Goal: Task Accomplishment & Management: Use online tool/utility

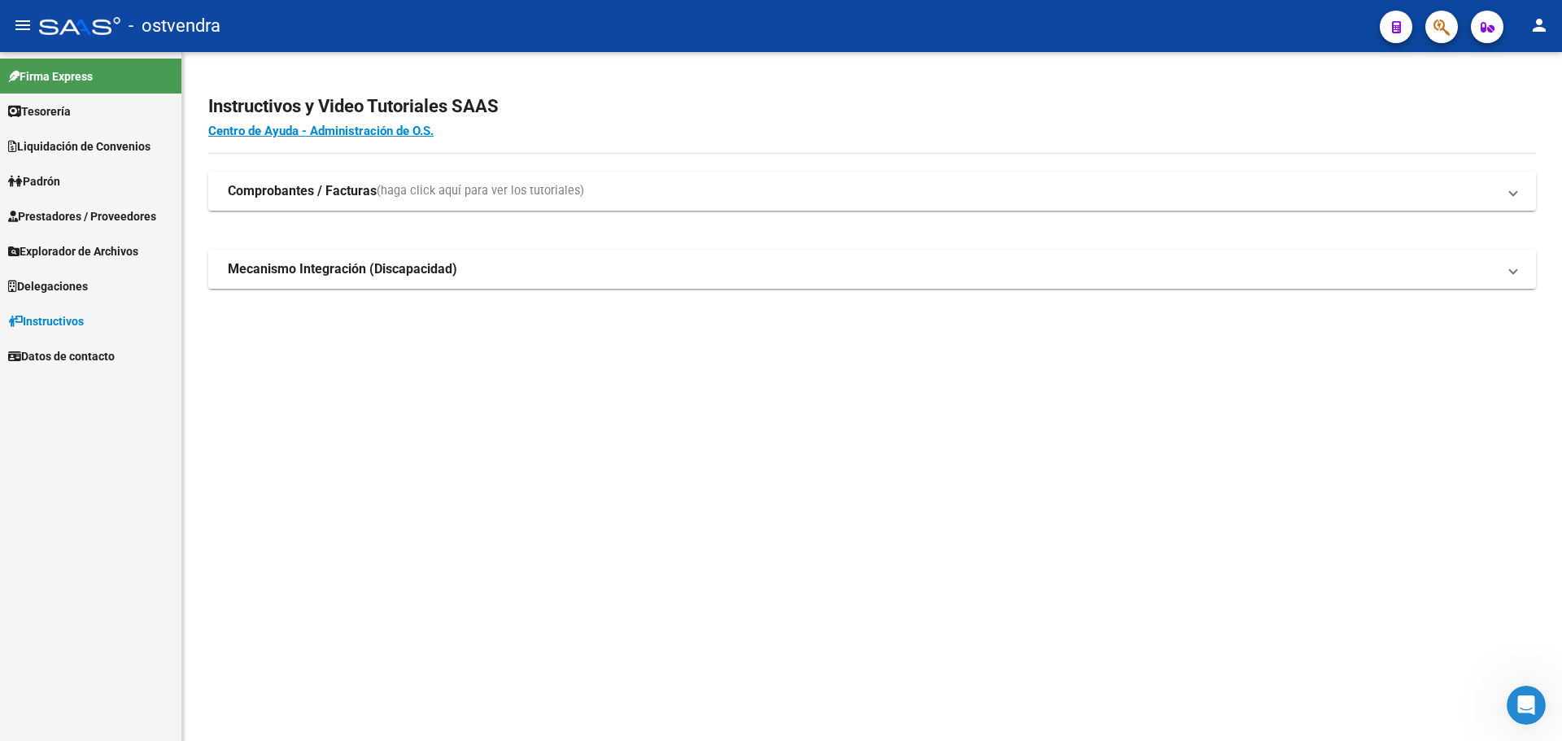
click at [111, 213] on span "Prestadores / Proveedores" at bounding box center [82, 217] width 148 height 18
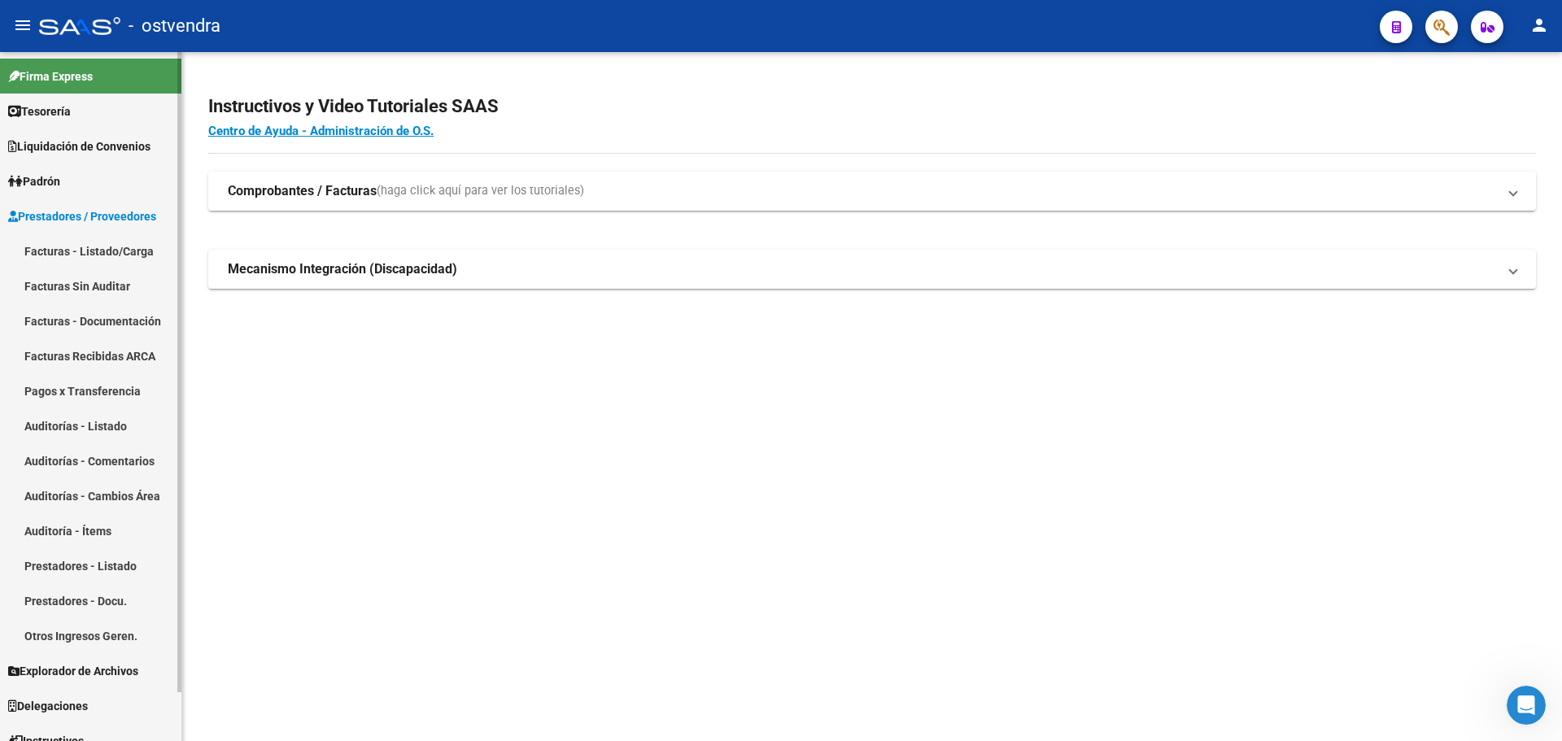
click at [113, 157] on link "Liquidación de Convenios" at bounding box center [90, 146] width 181 height 35
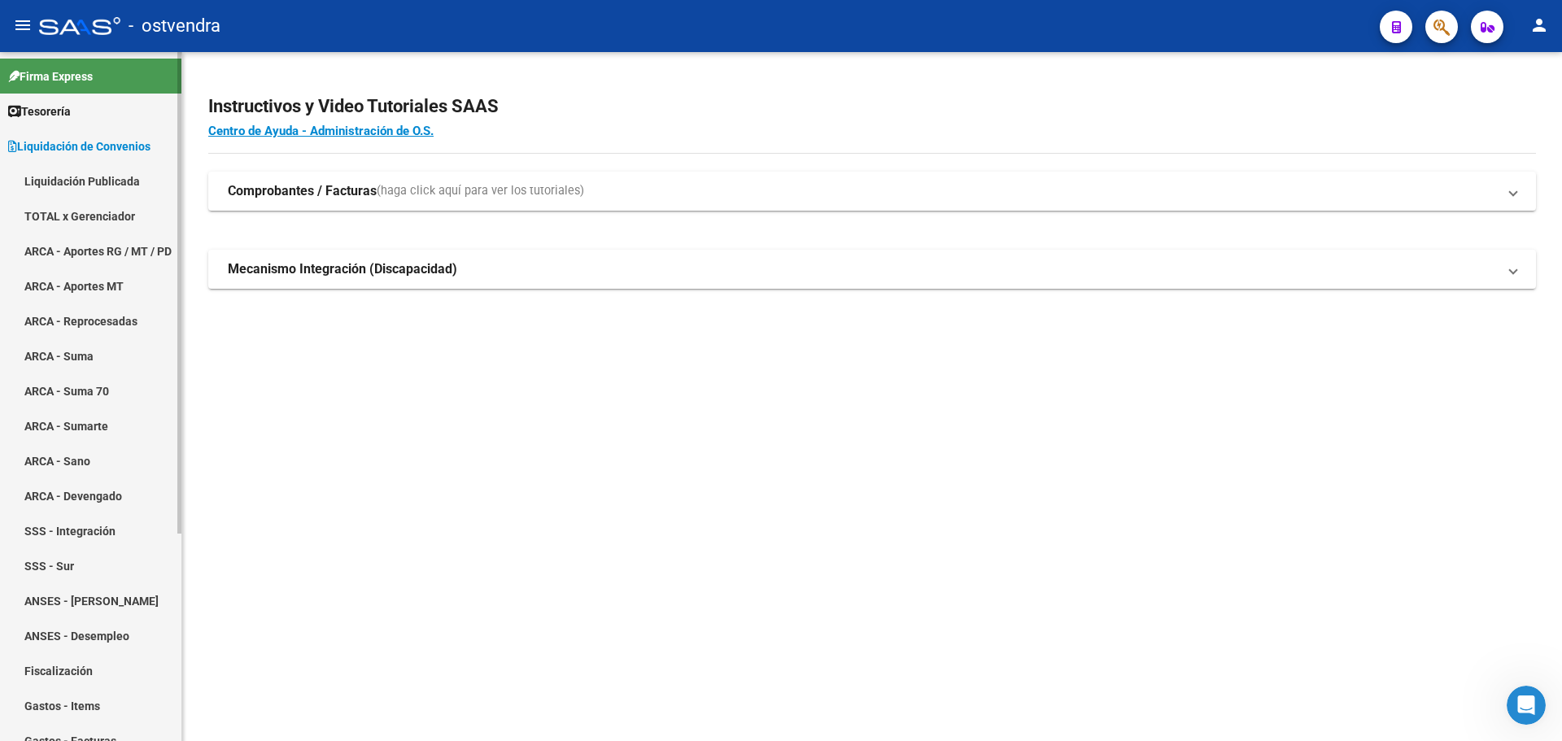
click at [104, 153] on span "Liquidación de Convenios" at bounding box center [79, 147] width 142 height 18
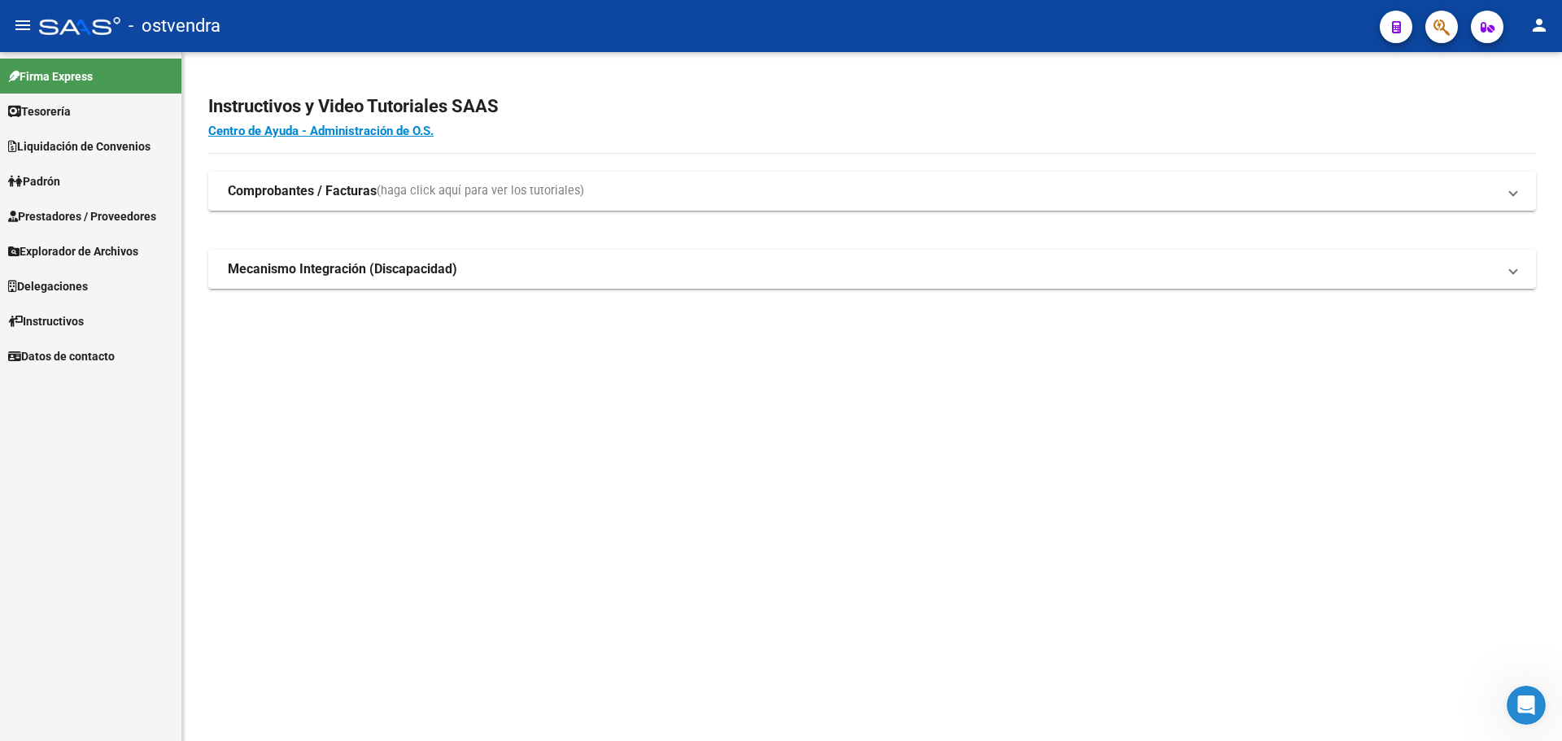
click at [116, 203] on link "Prestadores / Proveedores" at bounding box center [90, 216] width 181 height 35
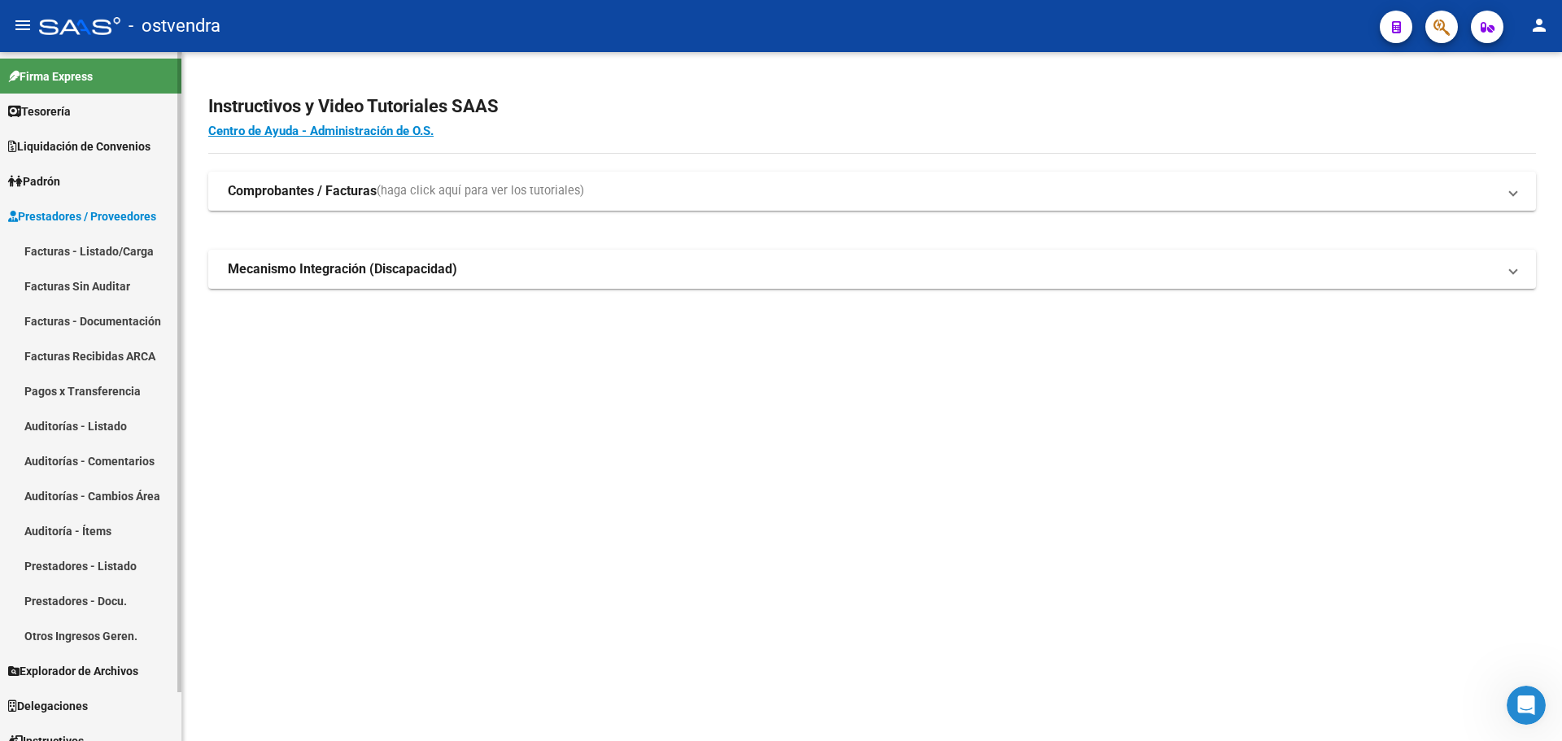
click at [107, 280] on link "Facturas Sin Auditar" at bounding box center [90, 286] width 181 height 35
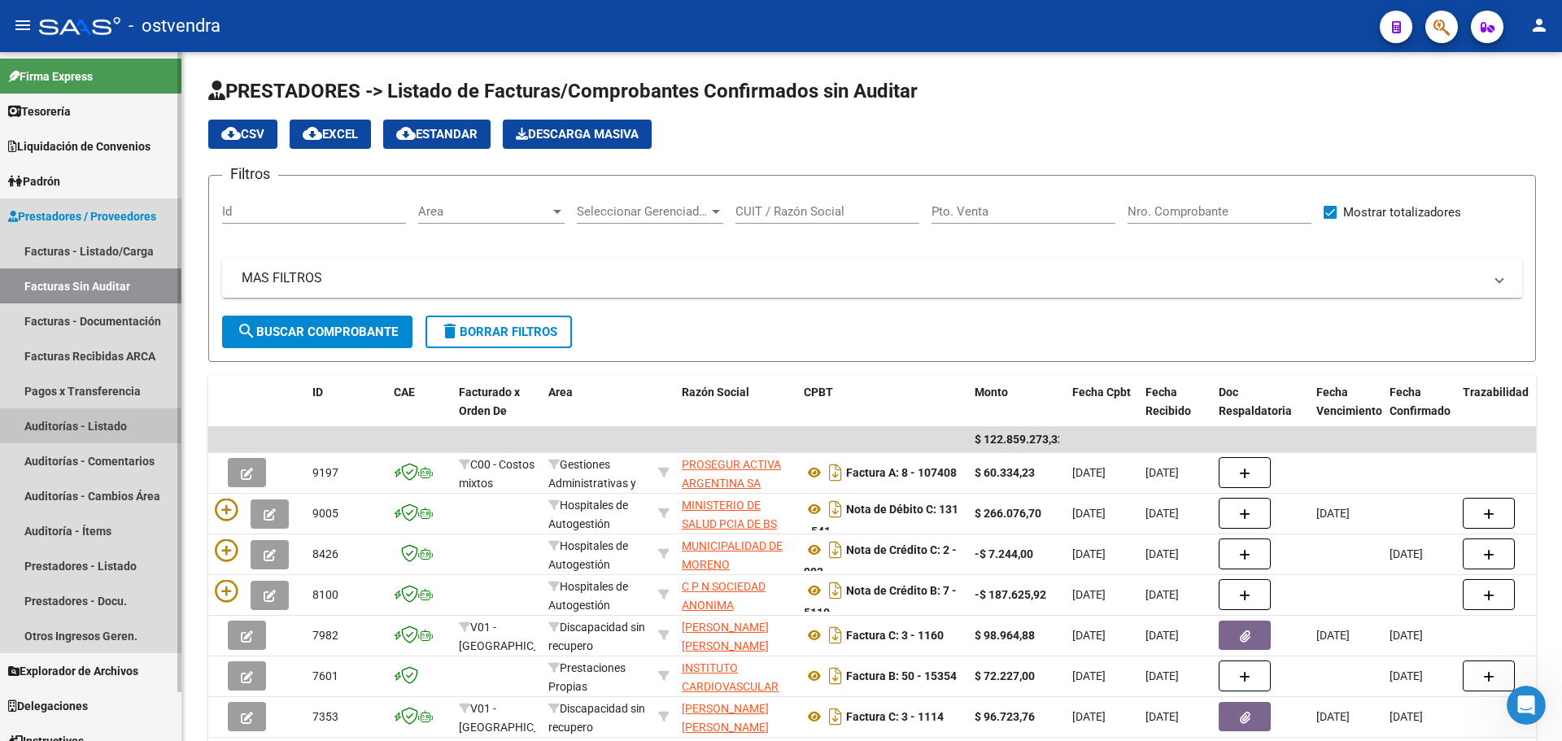
click at [124, 436] on link "Auditorías - Listado" at bounding box center [90, 426] width 181 height 35
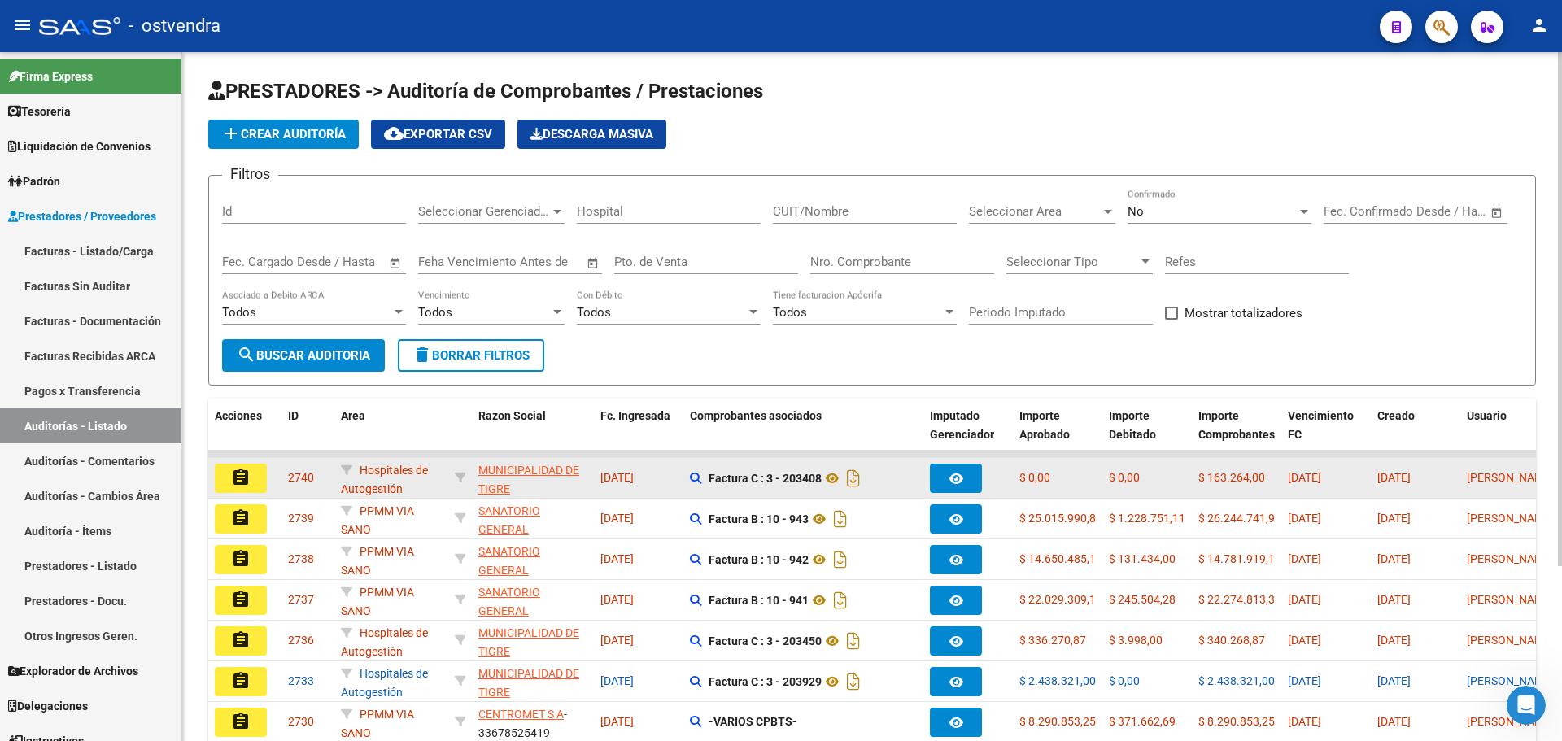
click at [263, 474] on button "assignment" at bounding box center [241, 478] width 52 height 29
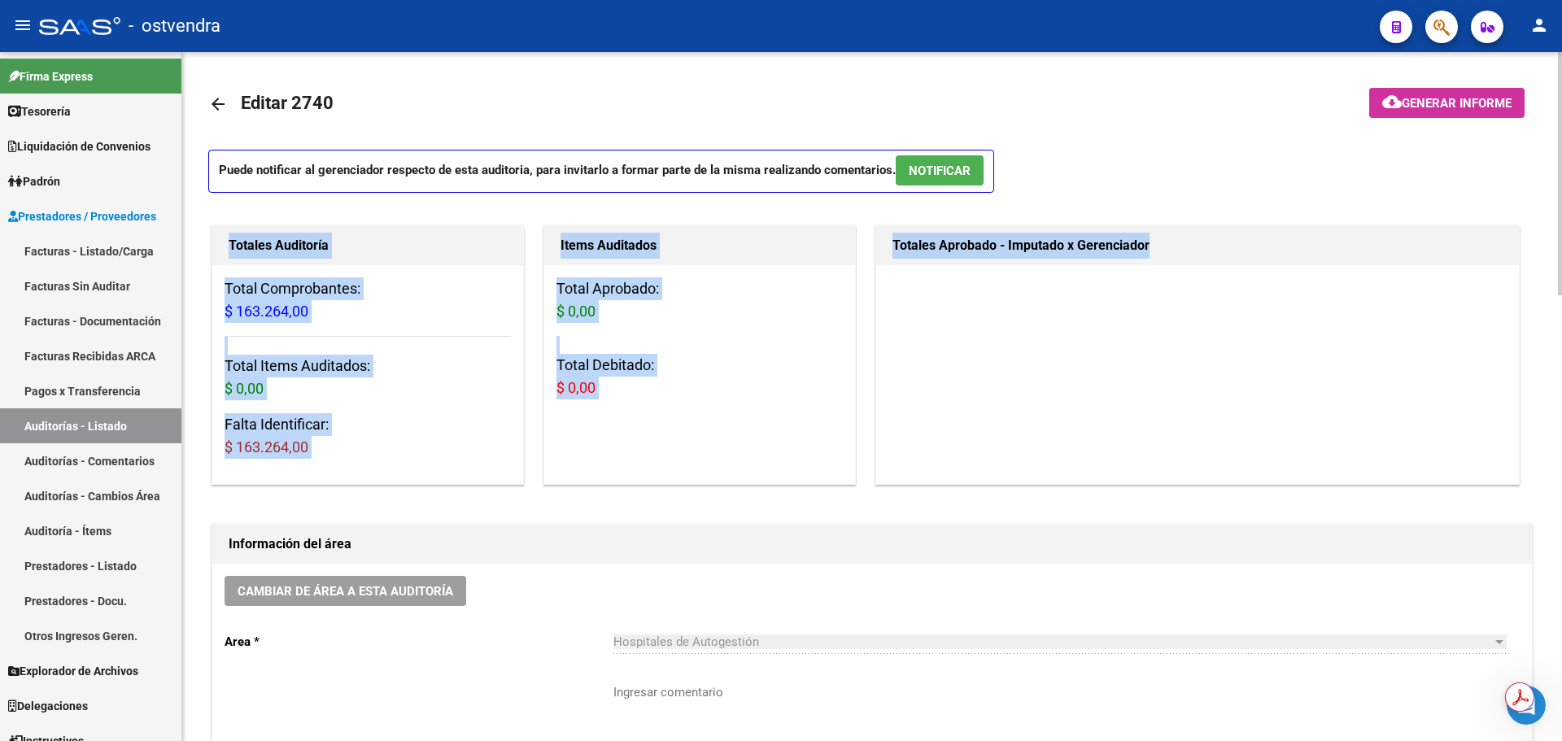
drag, startPoint x: 1557, startPoint y: 154, endPoint x: 1526, endPoint y: 430, distance: 278.4
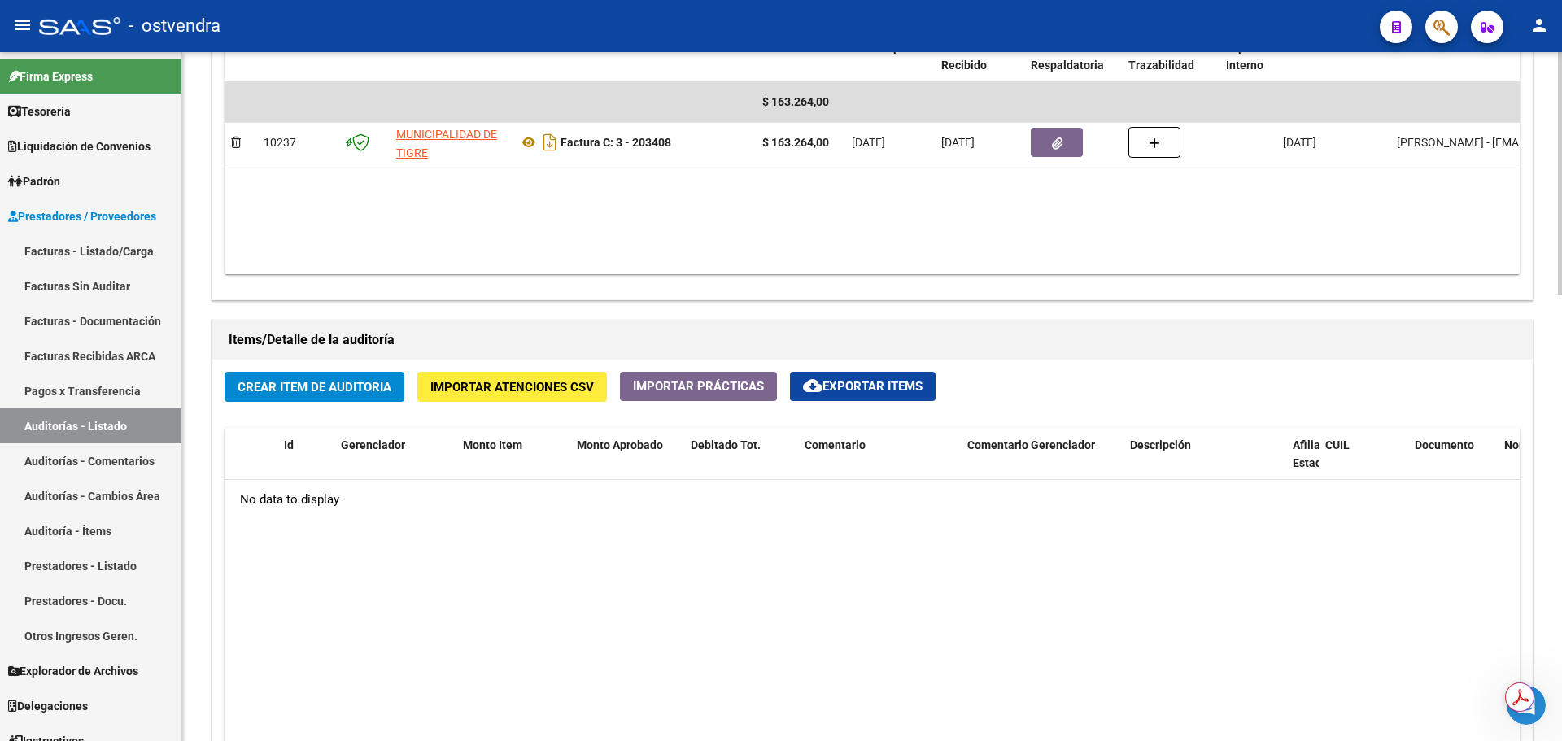
scroll to position [1004, 0]
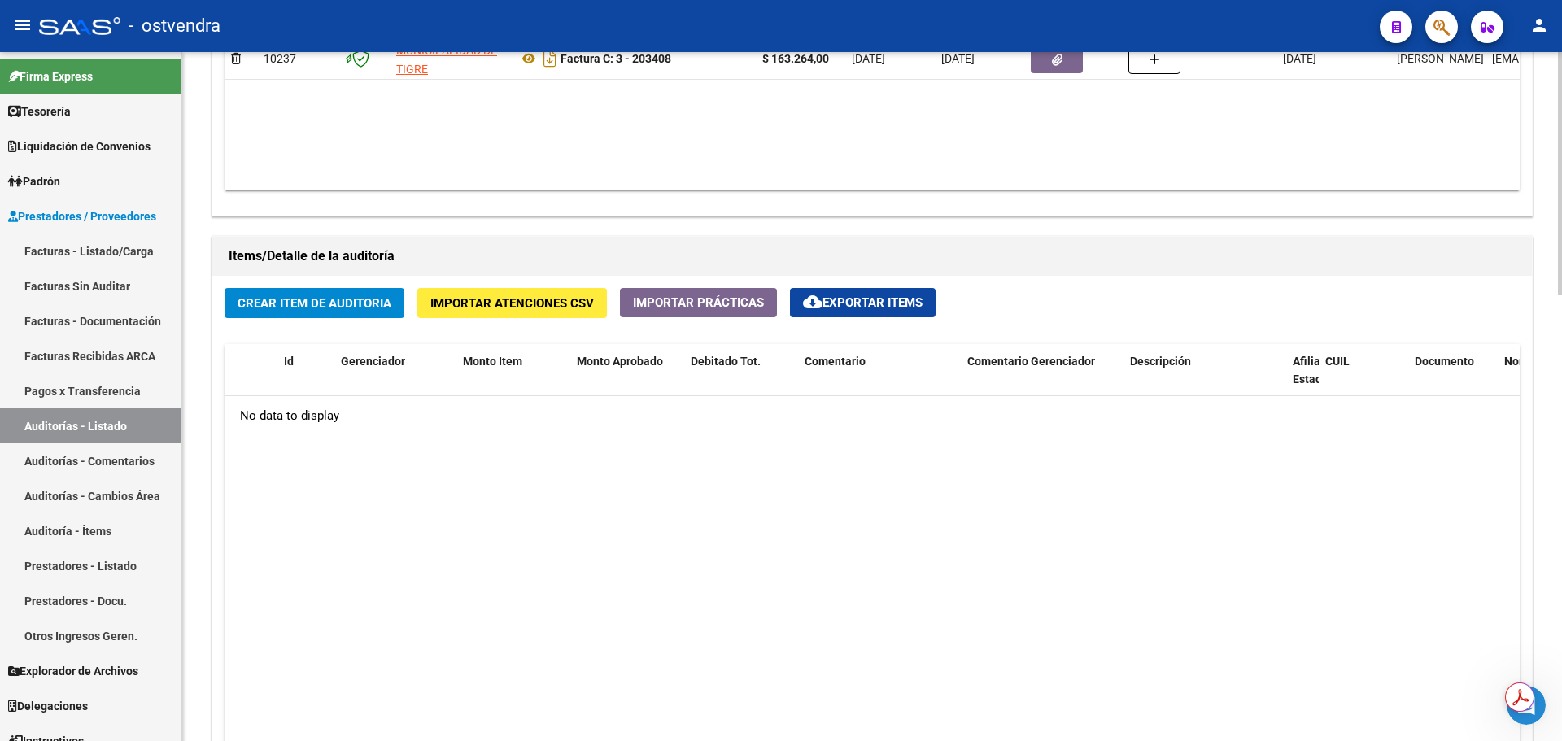
click at [1516, 641] on div "arrow_back Editar 2740 cloud_download Generar informe Puede notificar al gerenc…" at bounding box center [874, 27] width 1384 height 1955
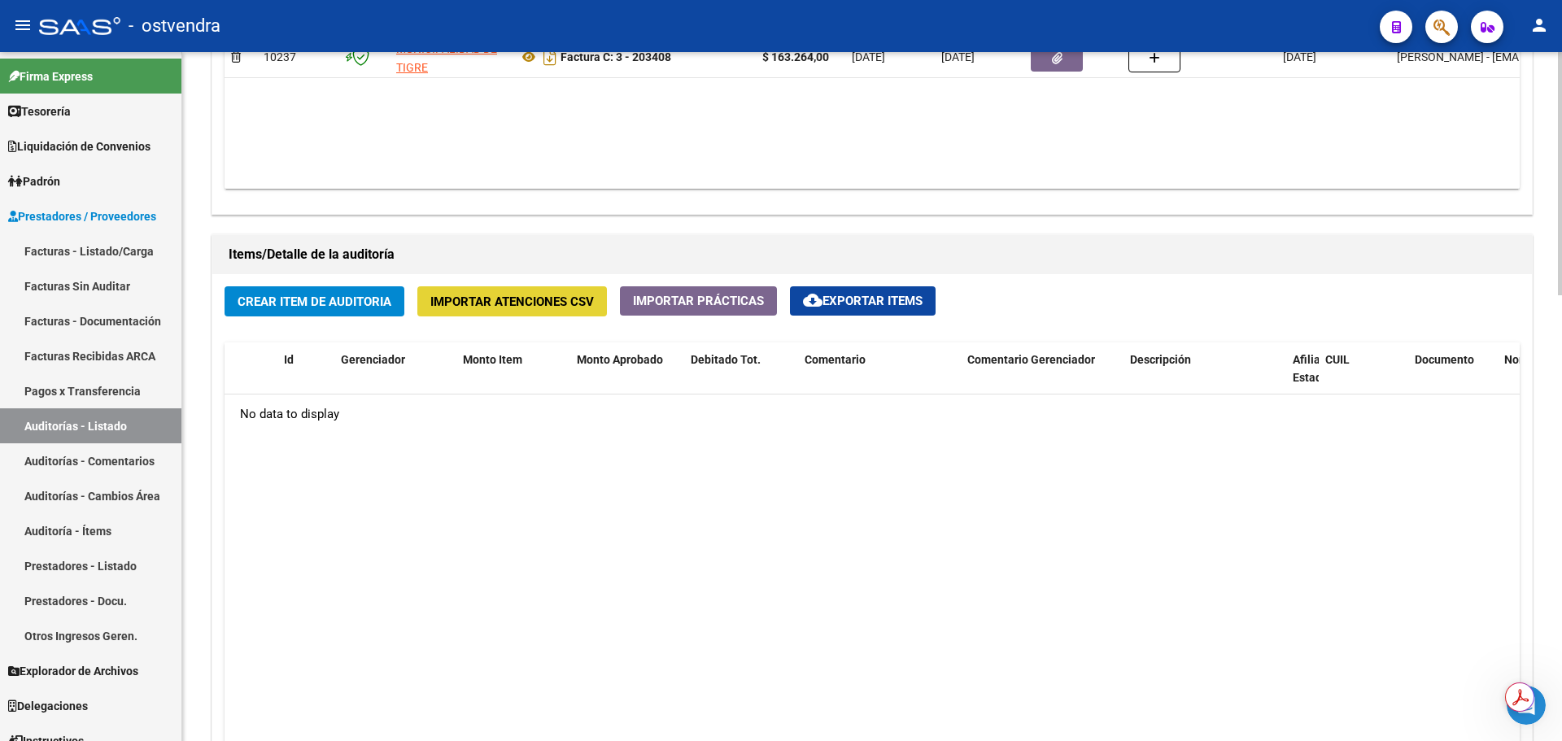
click at [543, 287] on button "Importar Atenciones CSV" at bounding box center [512, 301] width 190 height 30
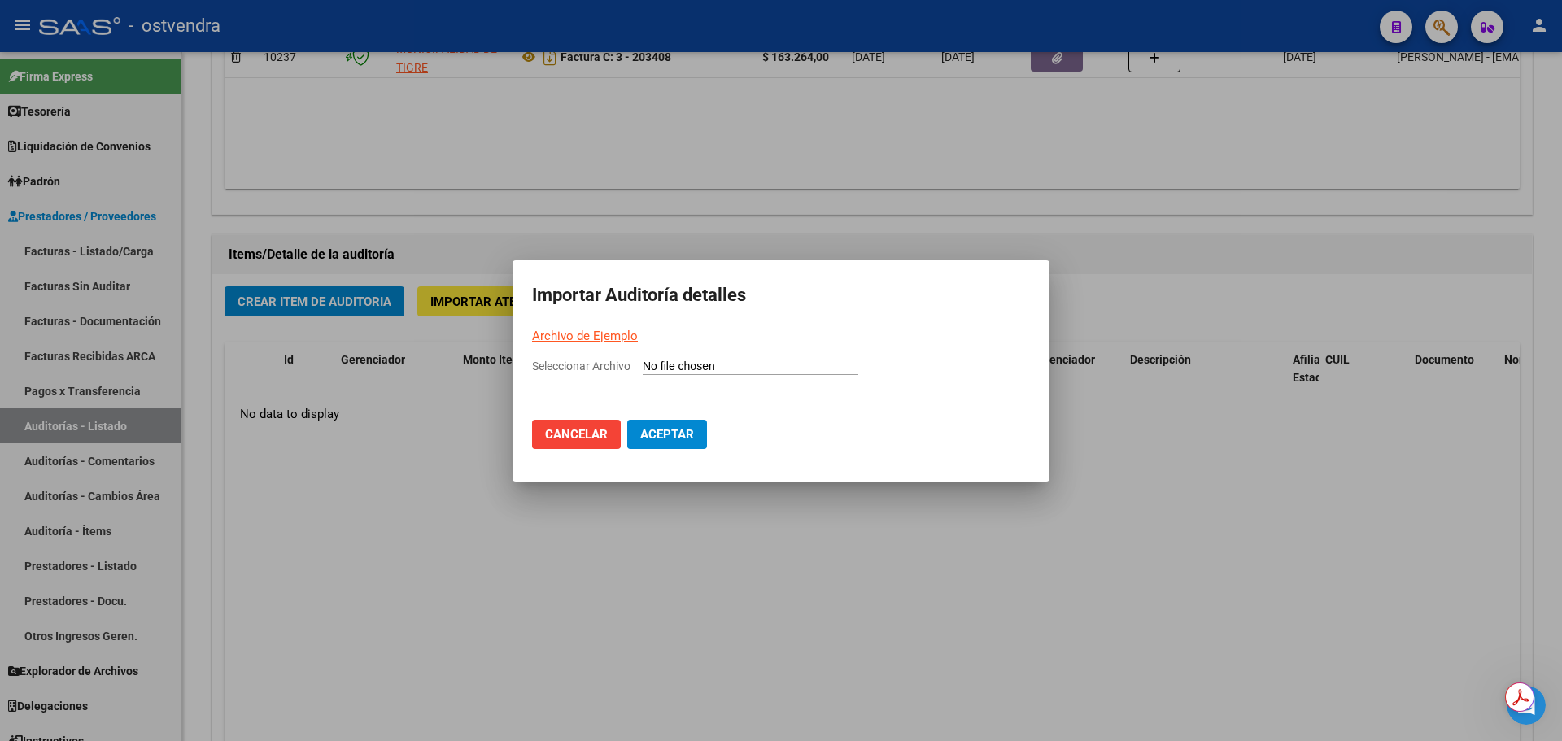
click at [665, 363] on input "Seleccionar Archivo" at bounding box center [751, 367] width 216 height 15
type input "C:\fakepath\Auditoria-demo-saas-total (23).csv"
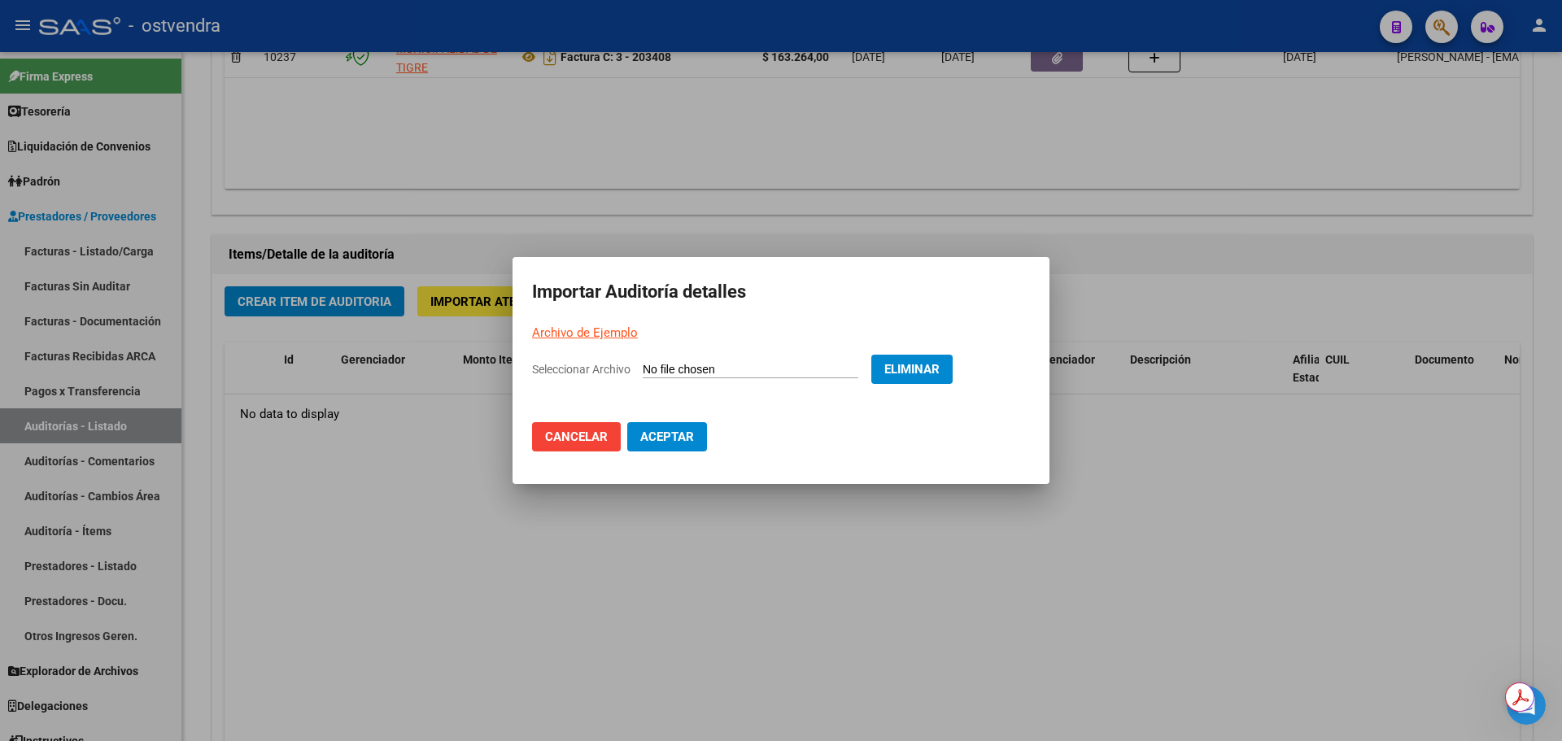
click at [684, 429] on button "Aceptar" at bounding box center [667, 436] width 80 height 29
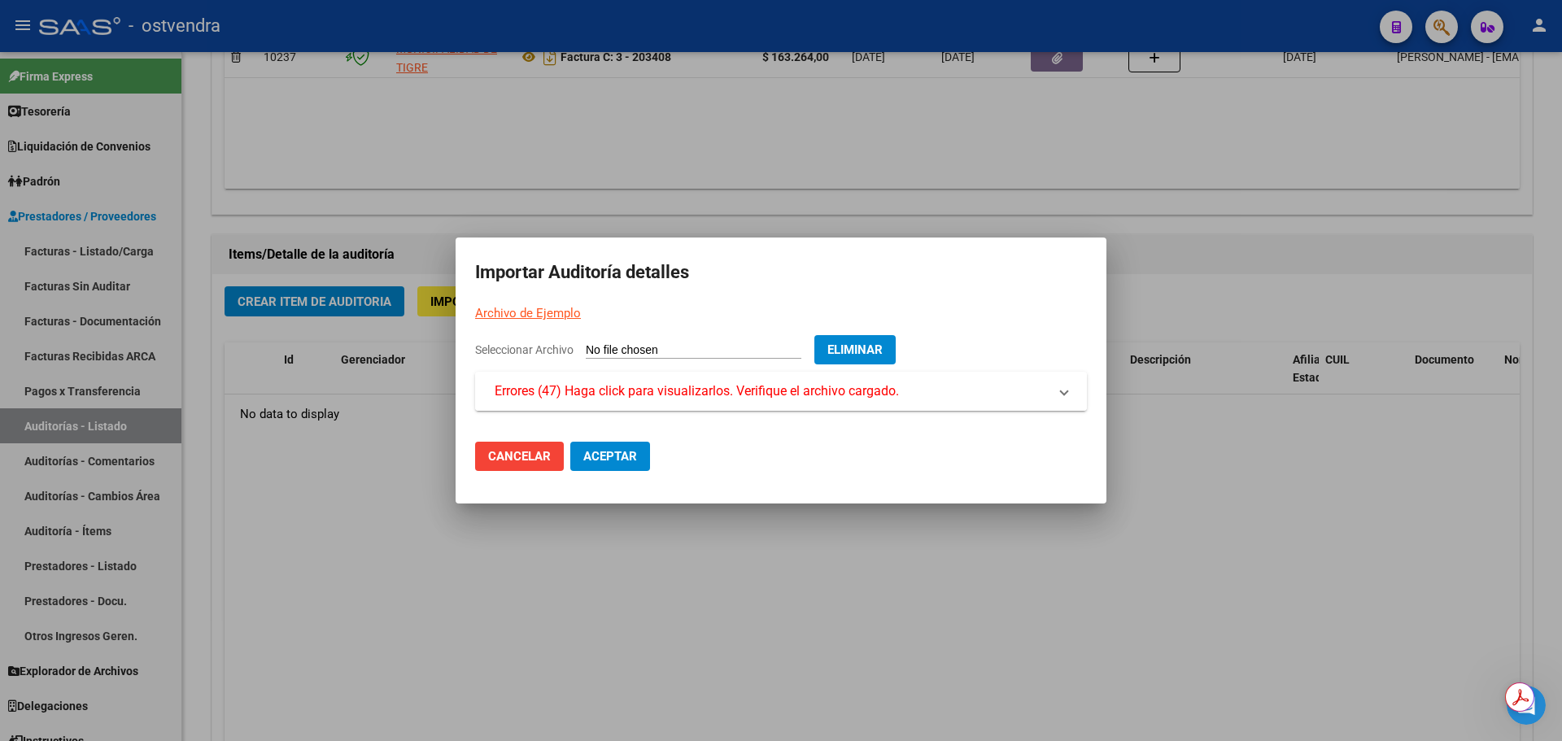
click at [662, 392] on span "Errores (47) Haga click para visualizarlos. Verifique el archivo cargado." at bounding box center [697, 392] width 404 height 20
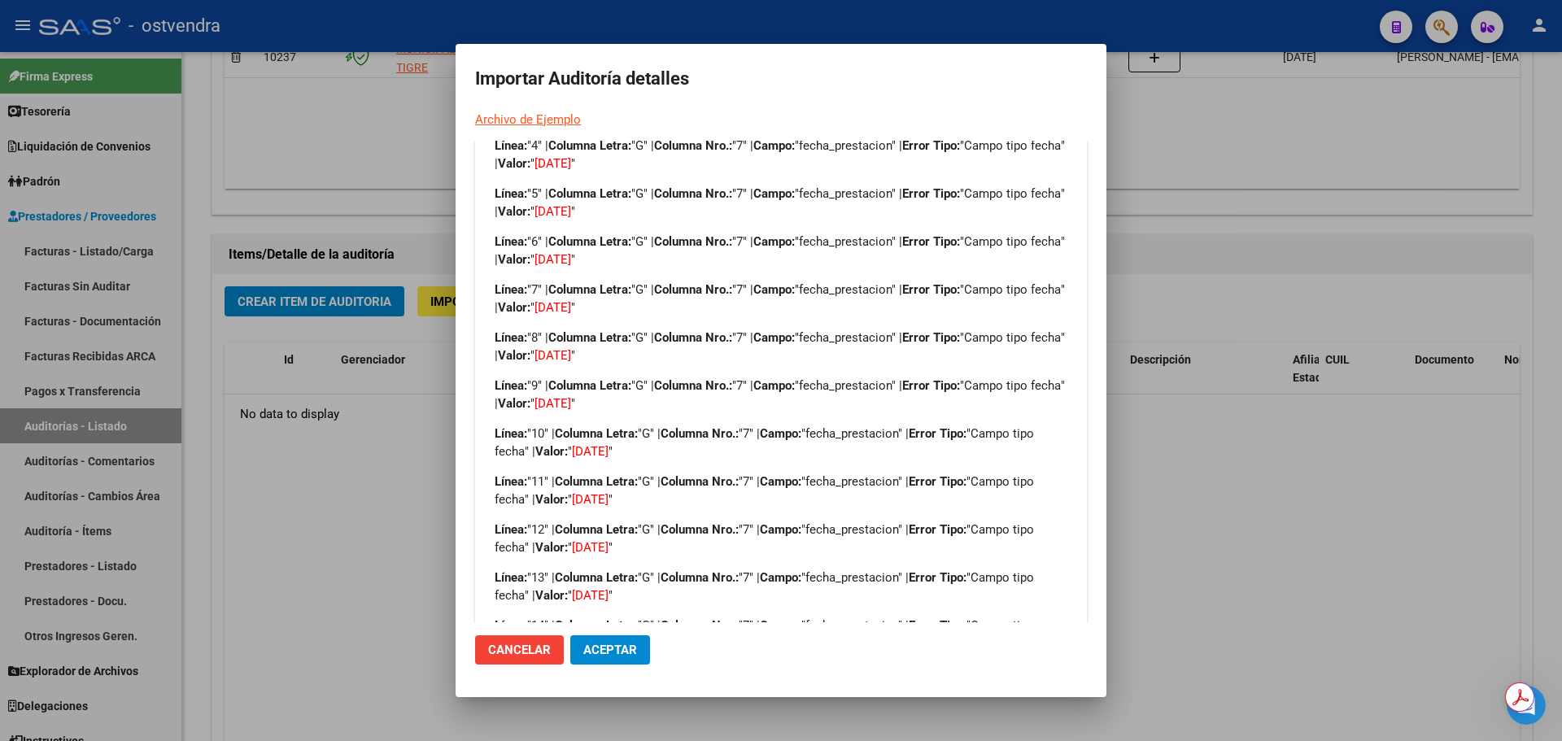
scroll to position [465, 0]
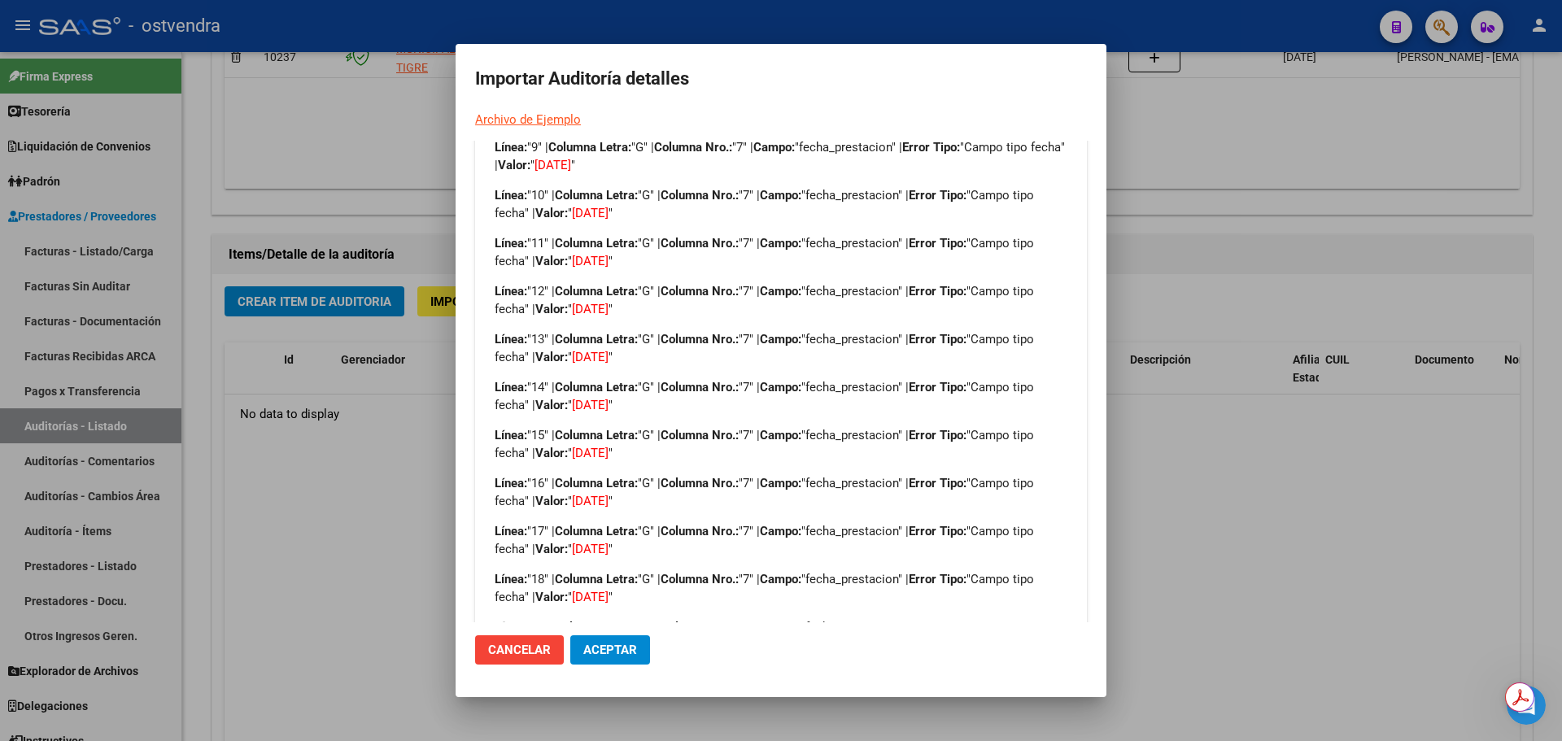
click at [515, 115] on link "Archivo de Ejemplo" at bounding box center [528, 119] width 106 height 15
click at [1127, 343] on div at bounding box center [781, 370] width 1562 height 741
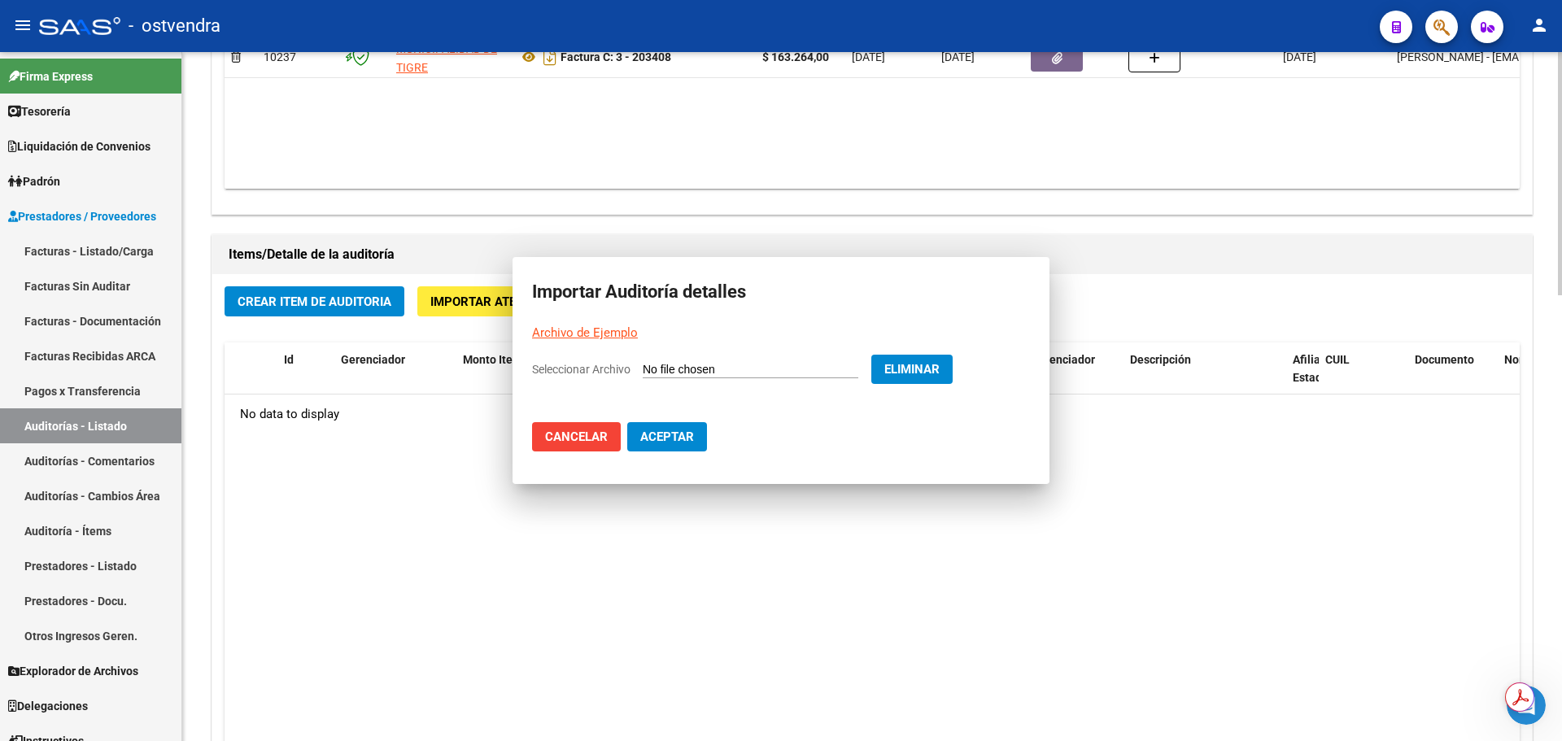
scroll to position [0, 0]
